Goal: Check status: Check status

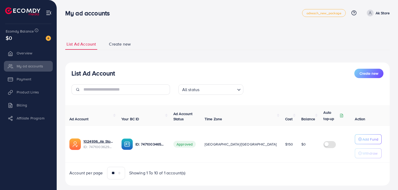
scroll to position [8, 0]
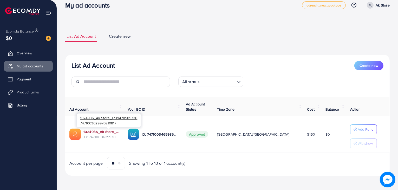
click at [108, 130] on link "1024936_Ak Store_1739478585720" at bounding box center [102, 131] width 36 height 5
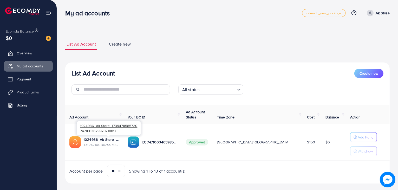
click at [108, 142] on span "ID: 7471003629970210817" at bounding box center [102, 144] width 36 height 5
click at [107, 139] on link "1024936_Ak Store_1739478585720" at bounding box center [102, 139] width 36 height 5
click at [113, 140] on link "1024936_Ak Store_1739478585720" at bounding box center [102, 139] width 36 height 5
